Goal: Transaction & Acquisition: Purchase product/service

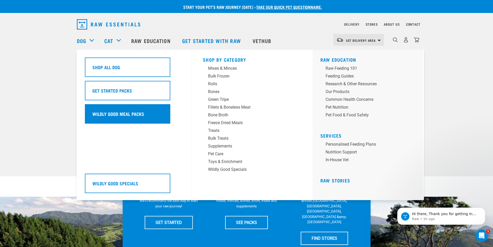
click at [135, 115] on h5 "Wildly Good Meal Packs" at bounding box center [118, 113] width 52 height 7
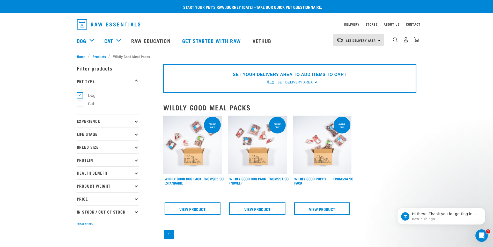
click at [483, 237] on icon "Open Intercom Messenger" at bounding box center [482, 235] width 9 height 9
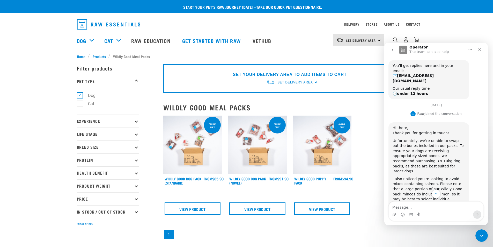
scroll to position [141, 0]
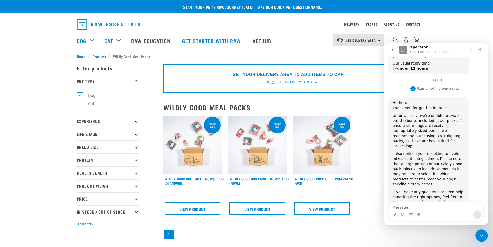
click at [377, 175] on div "Online Only Wildly Good Dog Pack (Standard) FROM FROM FROM" at bounding box center [289, 177] width 259 height 131
drag, startPoint x: 407, startPoint y: 207, endPoint x: 411, endPoint y: 207, distance: 4.4
click at [407, 207] on textarea "Message…" at bounding box center [436, 205] width 95 height 9
type textarea "All good. Thanks for responding."
click at [475, 215] on icon "Send a message…" at bounding box center [477, 214] width 4 height 4
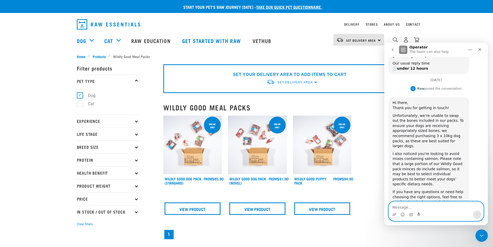
scroll to position [157, 0]
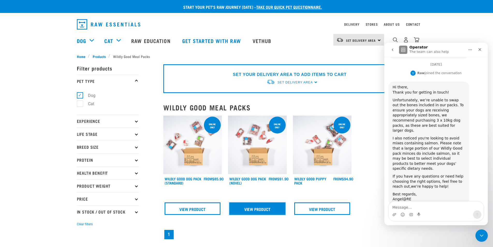
click at [252, 207] on link "View Product" at bounding box center [257, 208] width 56 height 12
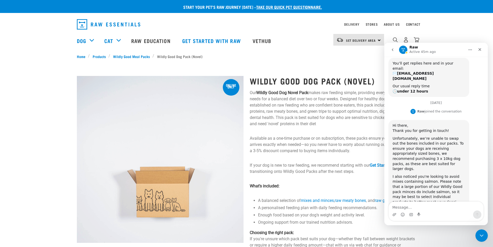
scroll to position [157, 0]
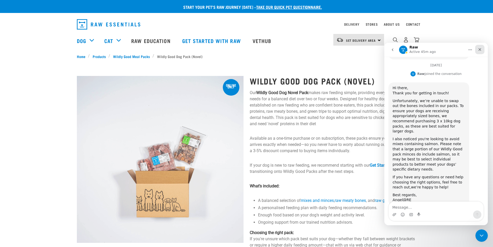
click at [481, 48] on icon "Close" at bounding box center [480, 49] width 3 height 3
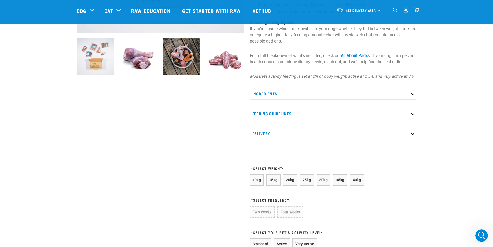
scroll to position [181, 0]
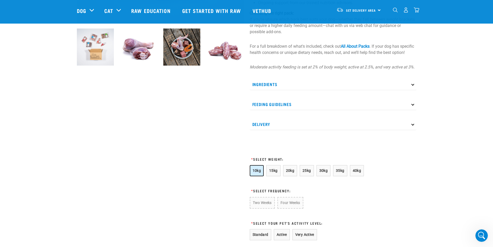
click at [255, 172] on span "10kg" at bounding box center [257, 170] width 9 height 4
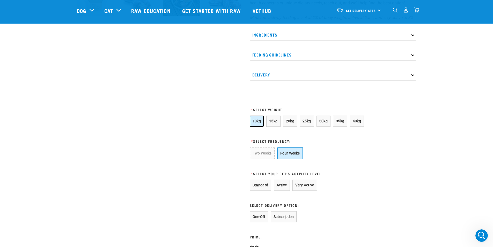
scroll to position [233, 0]
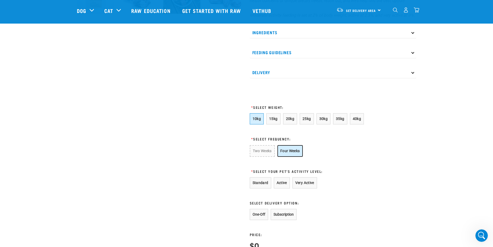
click at [291, 157] on button "Four Weeks" at bounding box center [290, 151] width 25 height 12
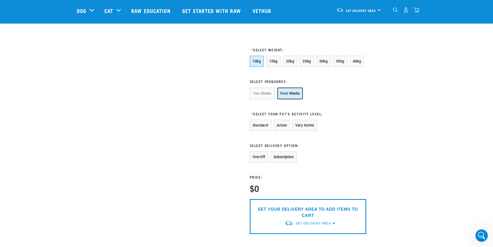
scroll to position [311, 0]
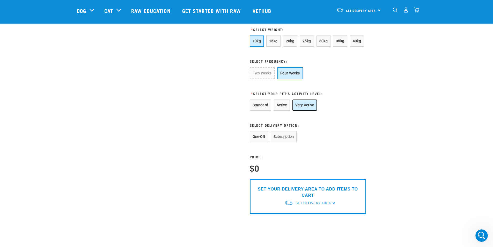
click at [301, 110] on button "Very Active" at bounding box center [305, 104] width 25 height 11
click at [279, 109] on button "Active" at bounding box center [282, 104] width 16 height 11
click at [256, 111] on button "Standard" at bounding box center [260, 104] width 21 height 11
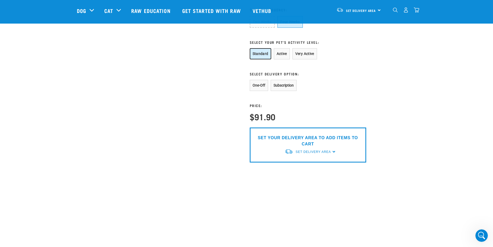
scroll to position [363, 0]
click at [327, 153] on span "Set Delivery Area" at bounding box center [313, 151] width 35 height 4
click at [296, 168] on link "[GEOGRAPHIC_DATA]" at bounding box center [311, 163] width 52 height 9
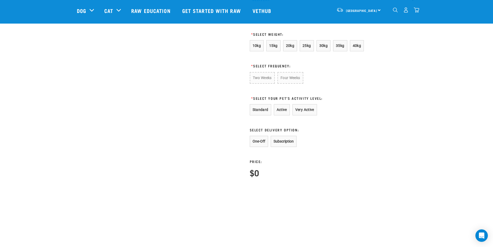
scroll to position [297, 0]
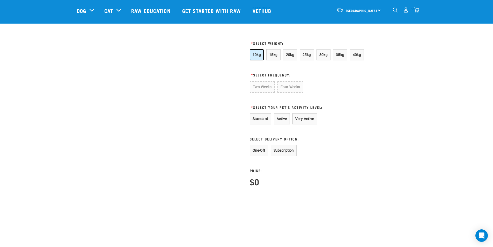
click at [257, 57] on span "10kg" at bounding box center [257, 55] width 9 height 4
click at [294, 93] on button "Four Weeks" at bounding box center [290, 87] width 25 height 12
click at [287, 93] on button "Four Weeks" at bounding box center [290, 87] width 25 height 12
click at [259, 57] on span "10kg" at bounding box center [257, 55] width 9 height 4
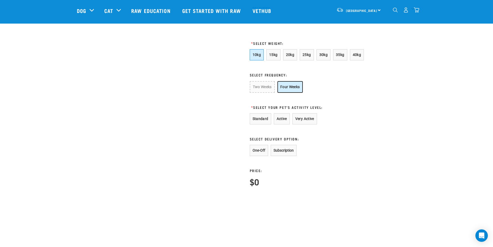
click at [294, 91] on button "Four Weeks" at bounding box center [290, 87] width 25 height 12
click at [261, 124] on button "Standard" at bounding box center [260, 118] width 21 height 11
click at [281, 156] on button "Subscription" at bounding box center [284, 150] width 26 height 11
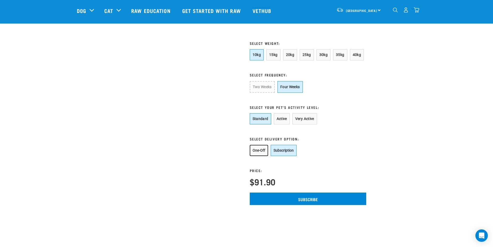
click at [262, 156] on button "One-Off" at bounding box center [259, 150] width 18 height 11
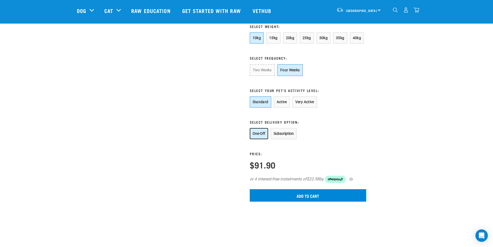
scroll to position [323, 0]
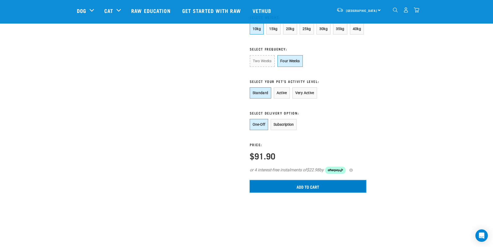
click at [309, 192] on input "Add to cart" at bounding box center [308, 186] width 117 height 12
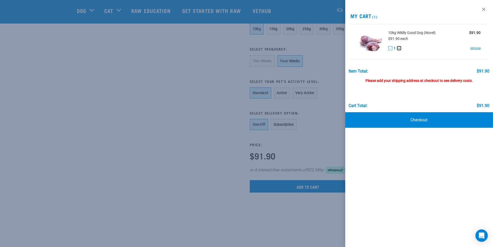
click at [399, 48] on button "+" at bounding box center [399, 48] width 4 height 4
drag, startPoint x: 288, startPoint y: 159, endPoint x: 273, endPoint y: 152, distance: 17.5
click at [287, 158] on div at bounding box center [246, 123] width 493 height 247
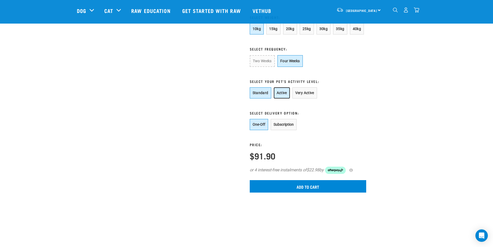
click at [275, 98] on button "Active" at bounding box center [282, 92] width 16 height 11
click at [265, 98] on button "Standard" at bounding box center [260, 92] width 21 height 11
click at [297, 192] on input "Add to cart" at bounding box center [308, 186] width 117 height 12
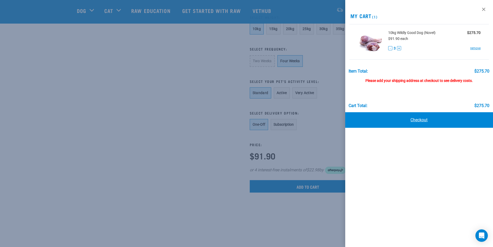
click at [417, 118] on link "Checkout" at bounding box center [419, 120] width 148 height 16
